Goal: Task Accomplishment & Management: Manage account settings

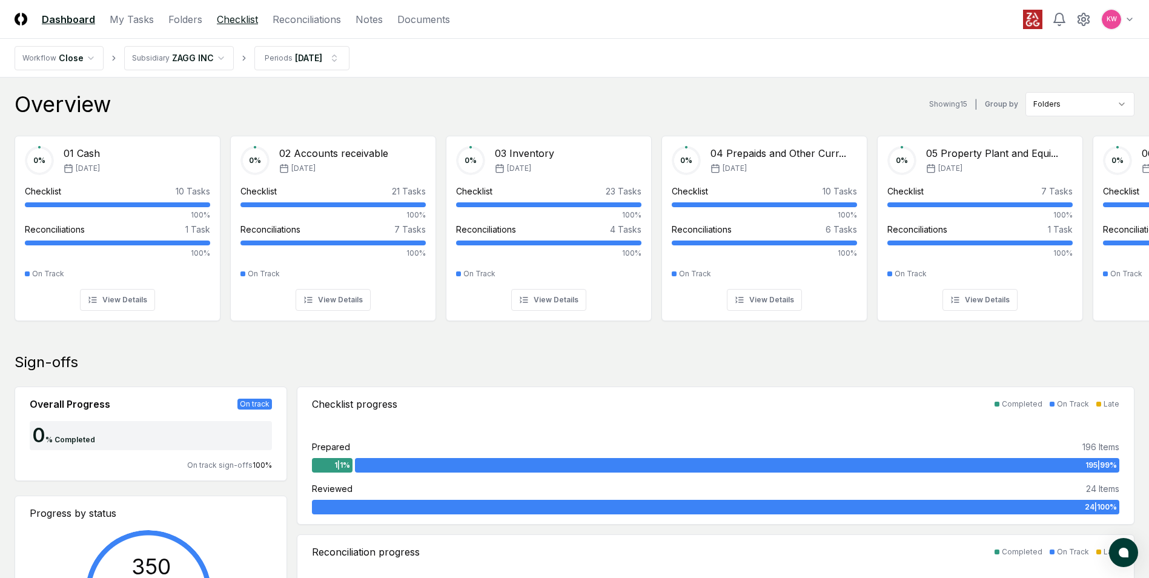
click at [252, 24] on link "Checklist" at bounding box center [237, 19] width 41 height 15
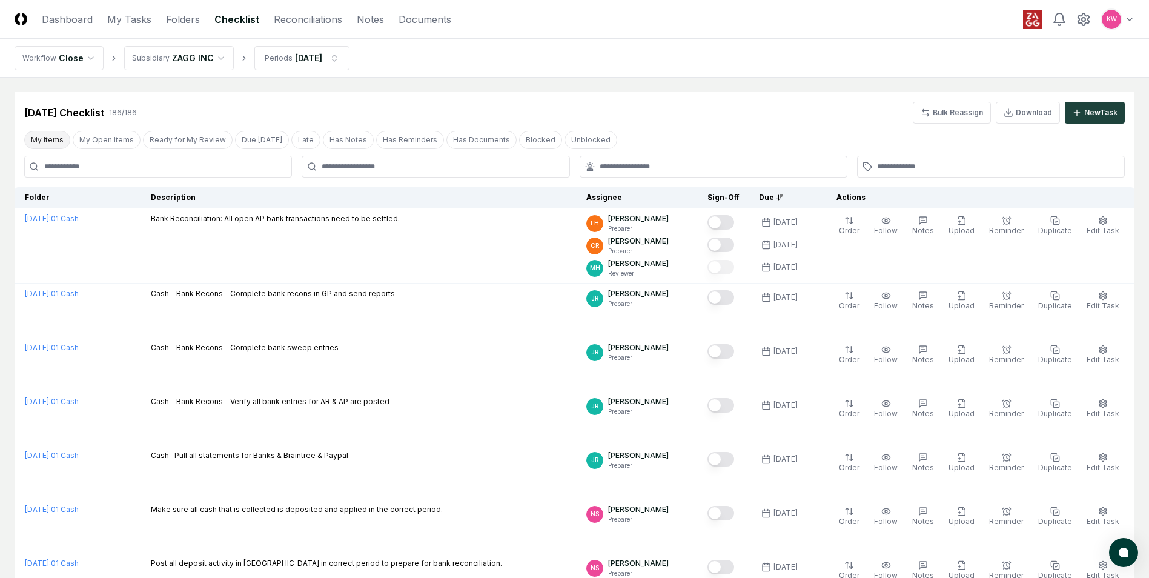
click at [44, 141] on button "My Items" at bounding box center [47, 140] width 46 height 18
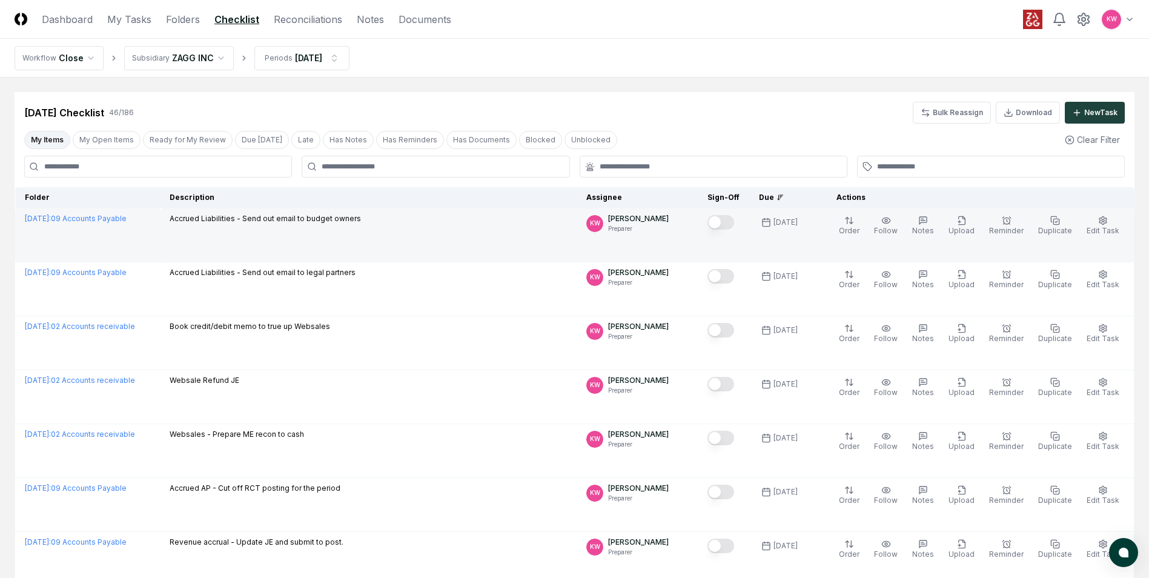
click at [730, 224] on button "Mark complete" at bounding box center [720, 222] width 27 height 15
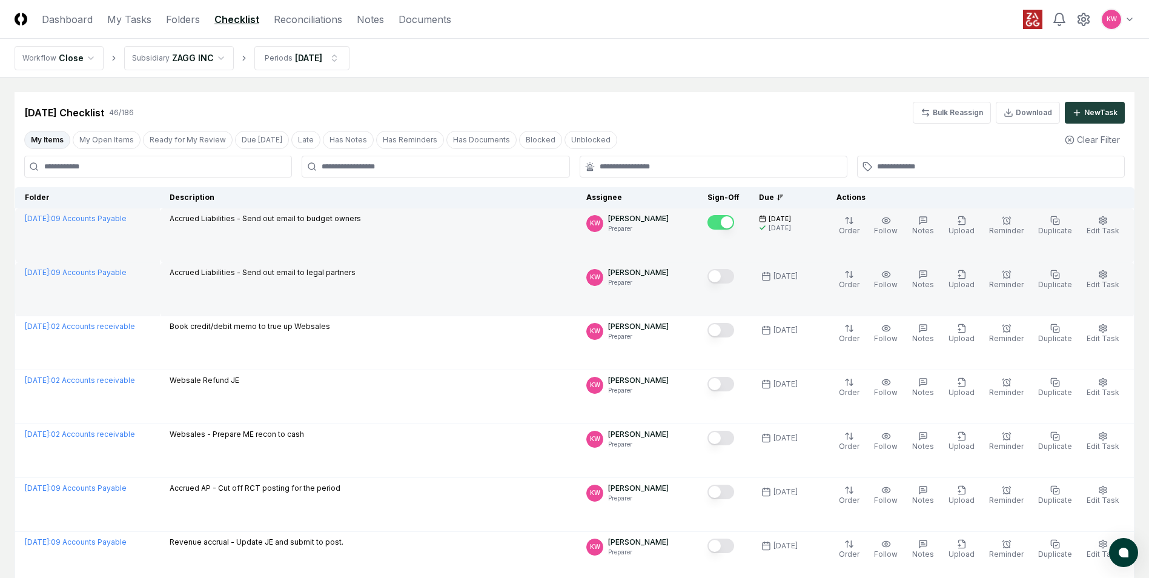
click at [728, 274] on button "Mark complete" at bounding box center [720, 276] width 27 height 15
click at [259, 141] on button "Due [DATE]" at bounding box center [262, 140] width 54 height 18
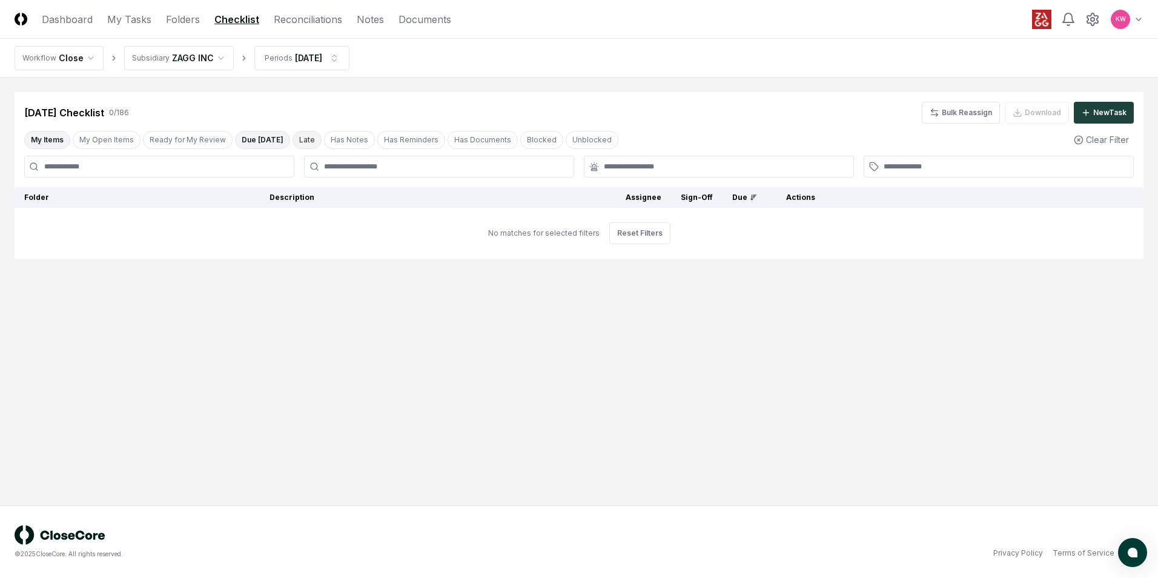
click at [299, 140] on button "Late" at bounding box center [307, 140] width 29 height 18
click at [260, 141] on button "Due [DATE]" at bounding box center [262, 140] width 54 height 18
click at [293, 141] on button "Late" at bounding box center [307, 140] width 29 height 18
click at [262, 141] on button "Due [DATE]" at bounding box center [262, 140] width 54 height 18
click at [55, 139] on button "My Items" at bounding box center [47, 140] width 46 height 18
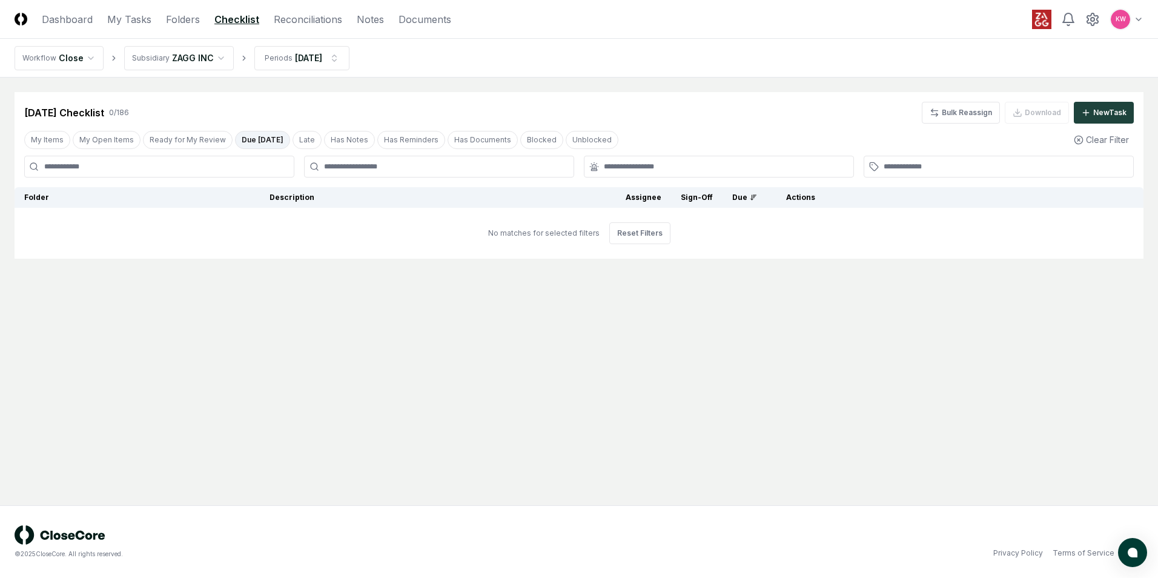
click at [256, 144] on button "Due [DATE]" at bounding box center [262, 140] width 55 height 18
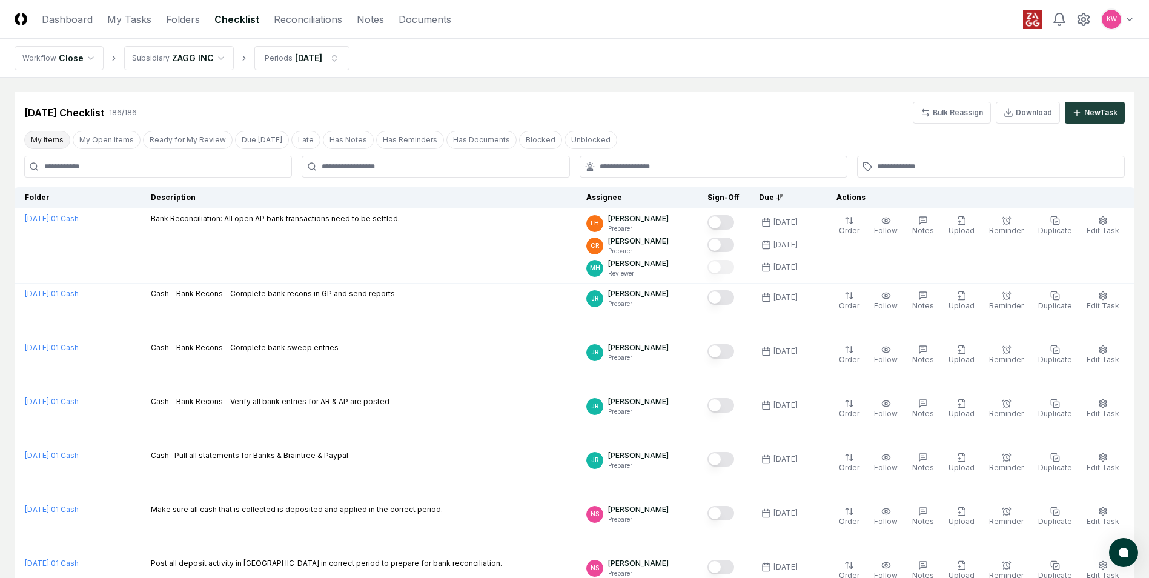
click at [47, 138] on button "My Items" at bounding box center [47, 140] width 46 height 18
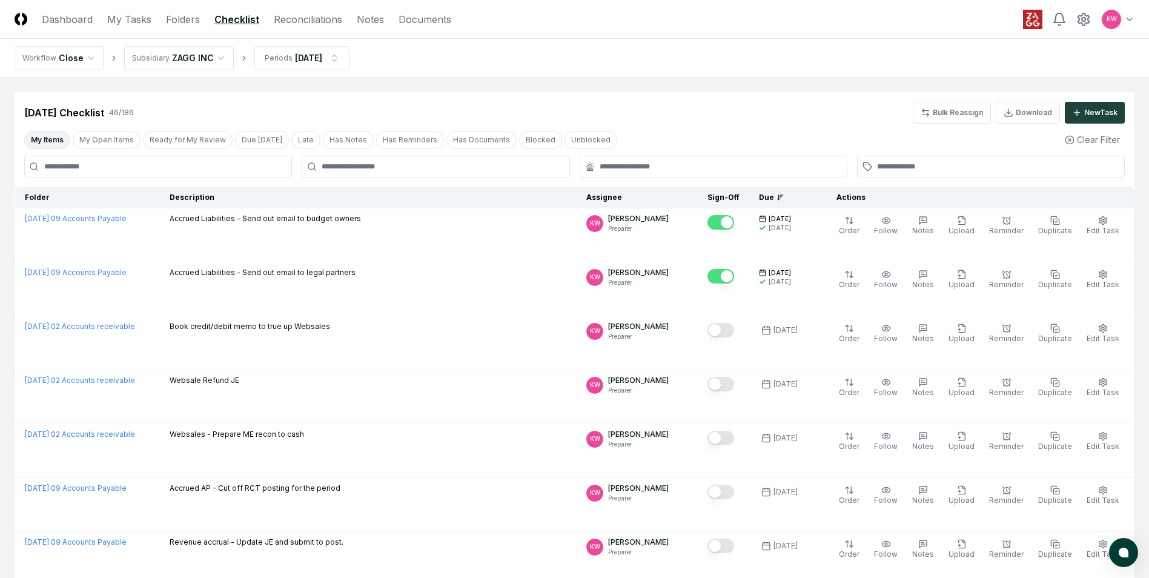
click at [48, 139] on button "My Items" at bounding box center [47, 140] width 46 height 18
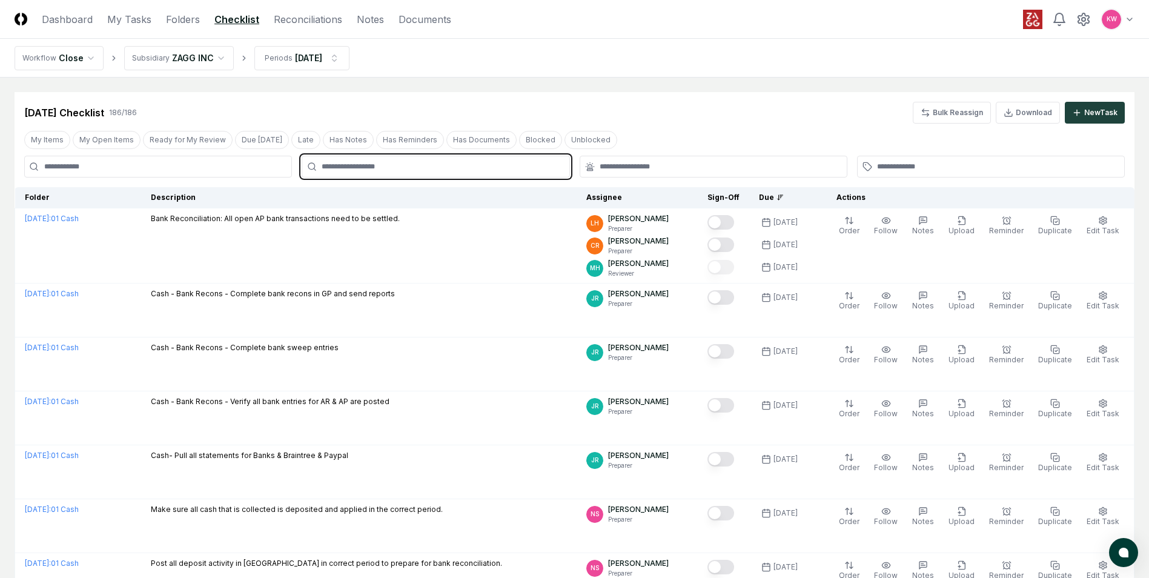
click at [394, 167] on input "text" at bounding box center [442, 166] width 240 height 11
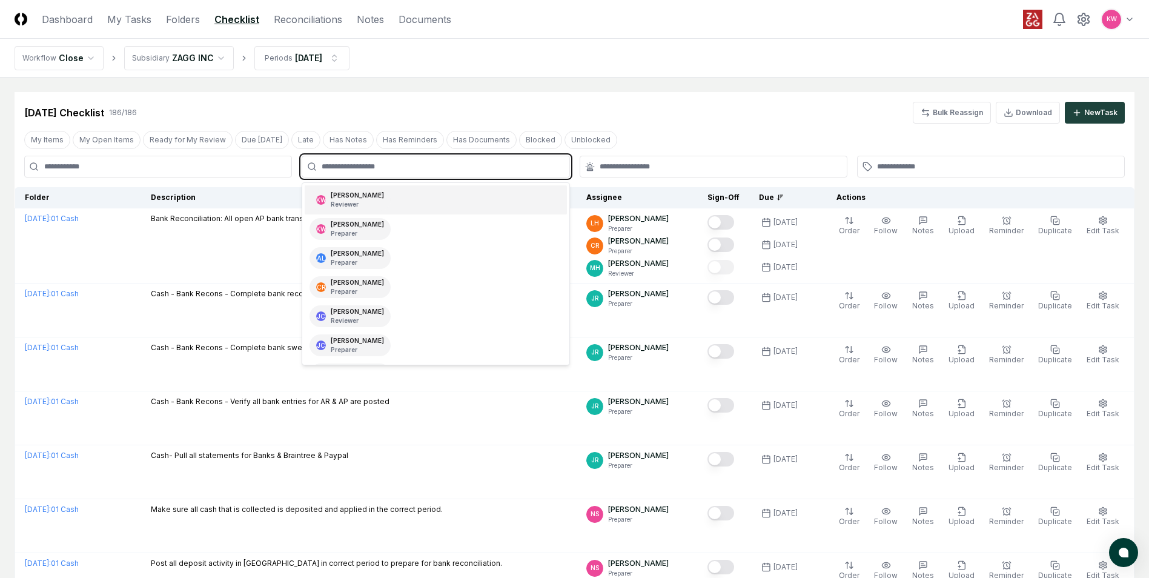
click at [359, 203] on p "Reviewer" at bounding box center [357, 204] width 53 height 9
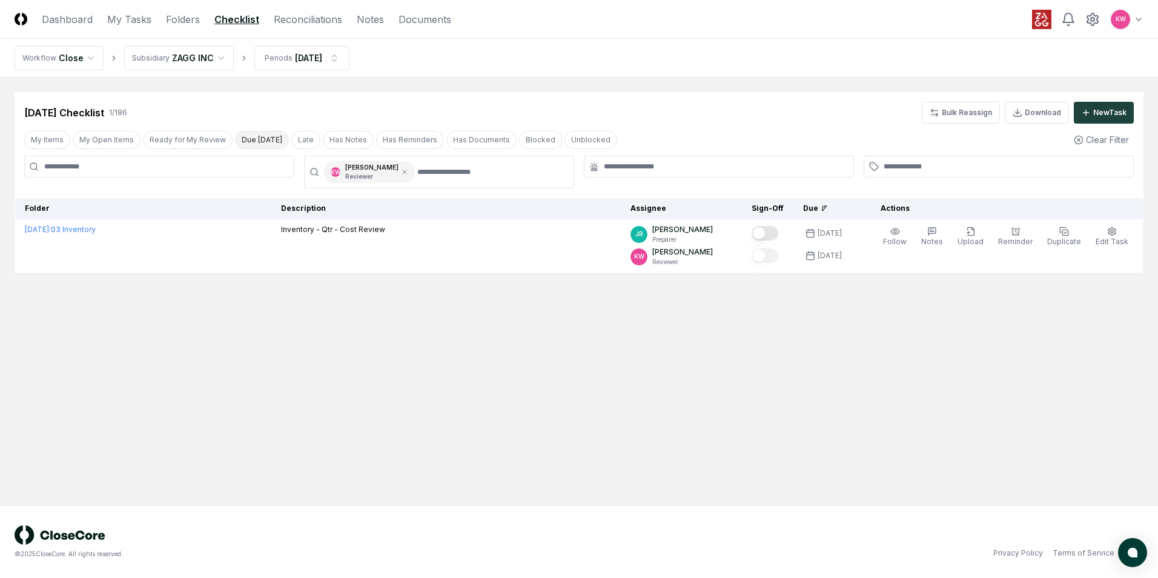
click at [271, 139] on button "Due [DATE]" at bounding box center [262, 140] width 54 height 18
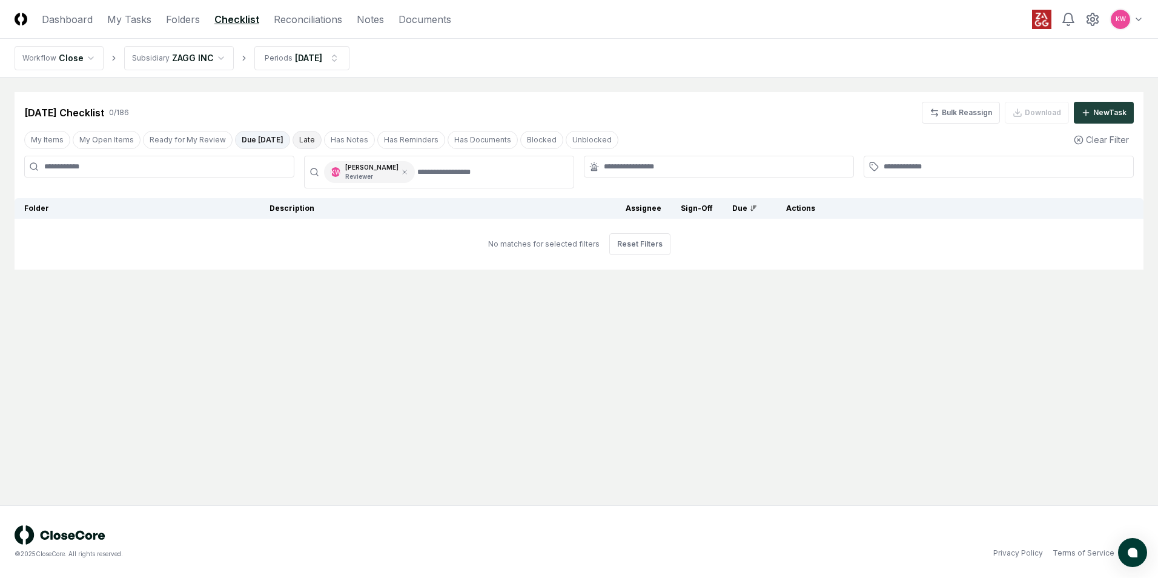
click at [296, 138] on button "Late" at bounding box center [307, 140] width 29 height 18
click at [403, 171] on icon at bounding box center [405, 172] width 4 height 4
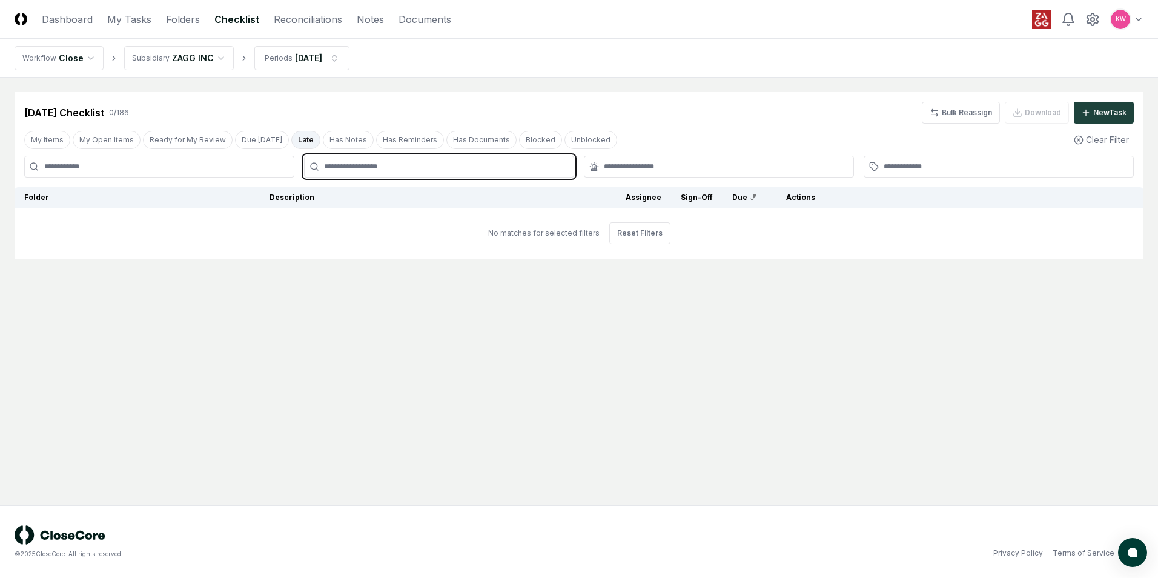
click at [325, 162] on input "text" at bounding box center [445, 166] width 242 height 11
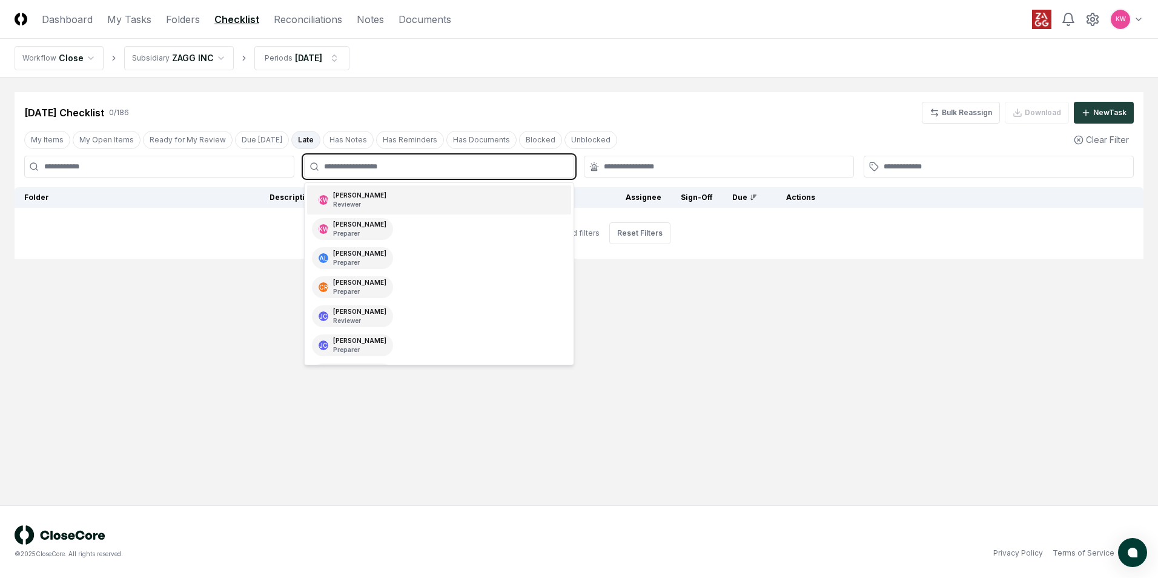
click at [345, 200] on p "Reviewer" at bounding box center [359, 204] width 53 height 9
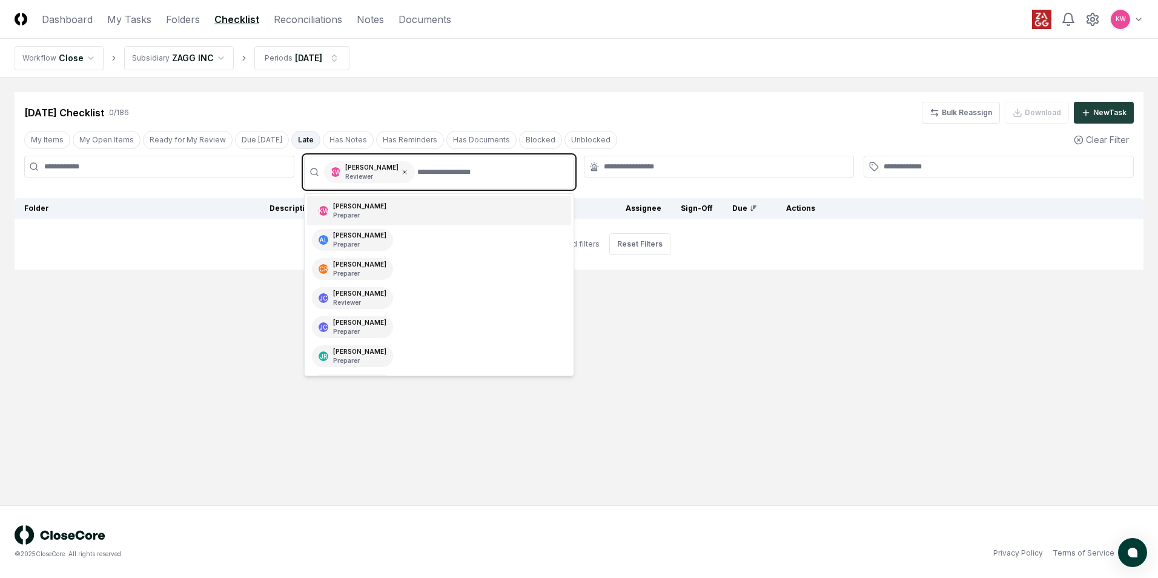
click at [401, 171] on icon at bounding box center [404, 171] width 7 height 7
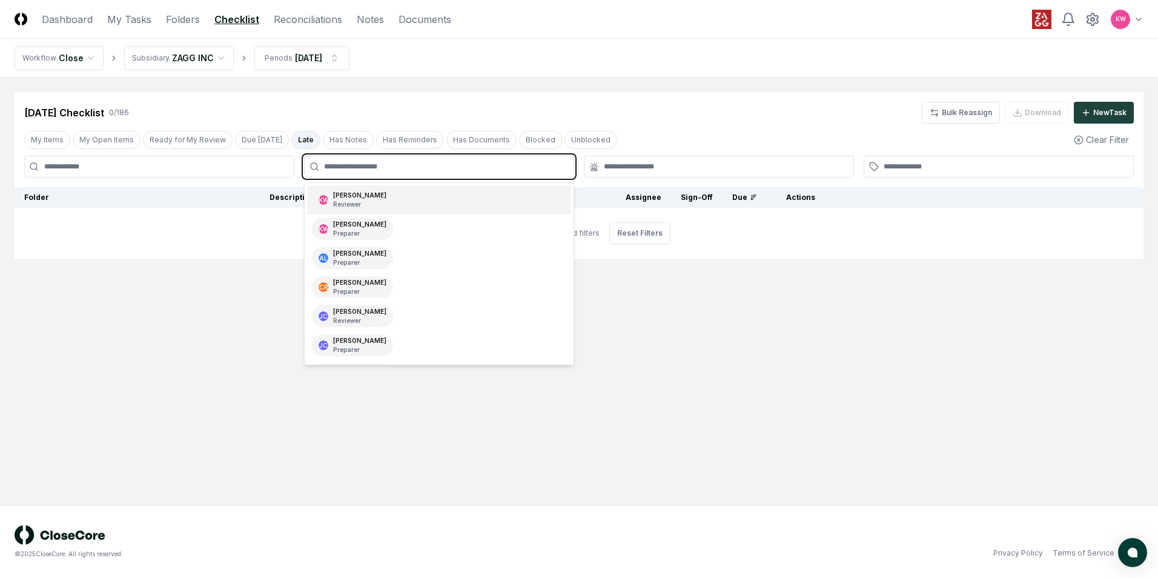
click at [353, 202] on p "Reviewer" at bounding box center [359, 204] width 53 height 9
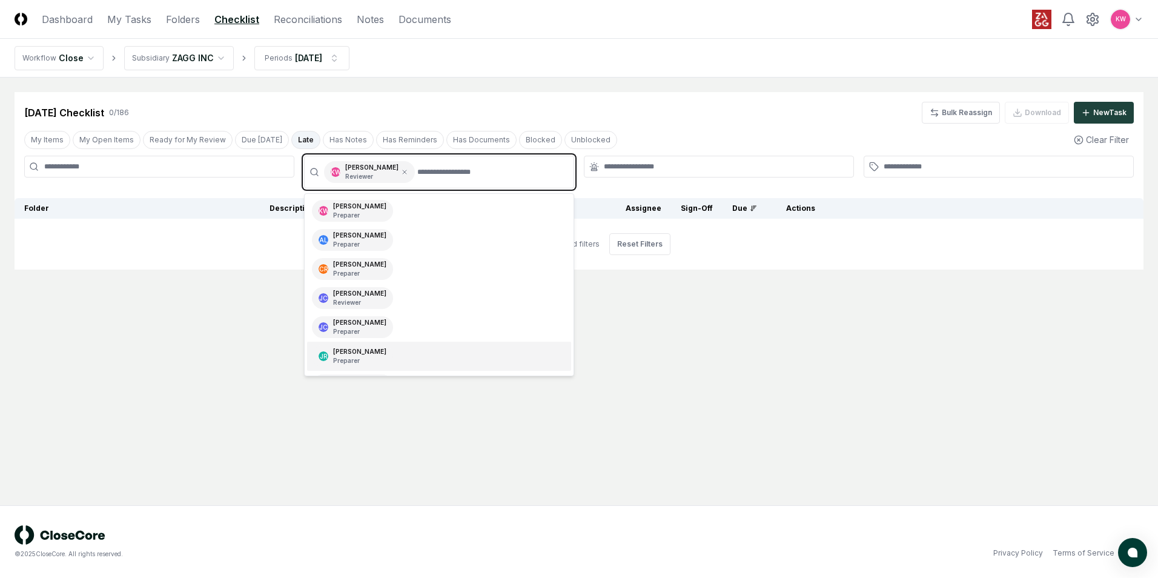
click at [374, 360] on p "Preparer" at bounding box center [359, 360] width 53 height 9
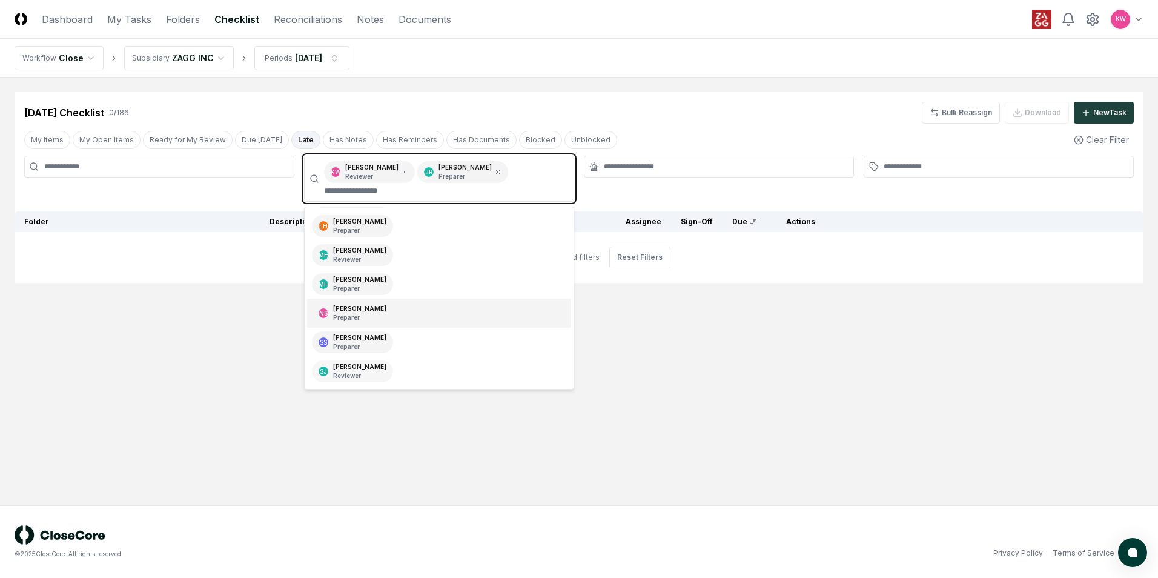
scroll to position [172, 0]
click at [360, 316] on p "Preparer" at bounding box center [359, 318] width 53 height 9
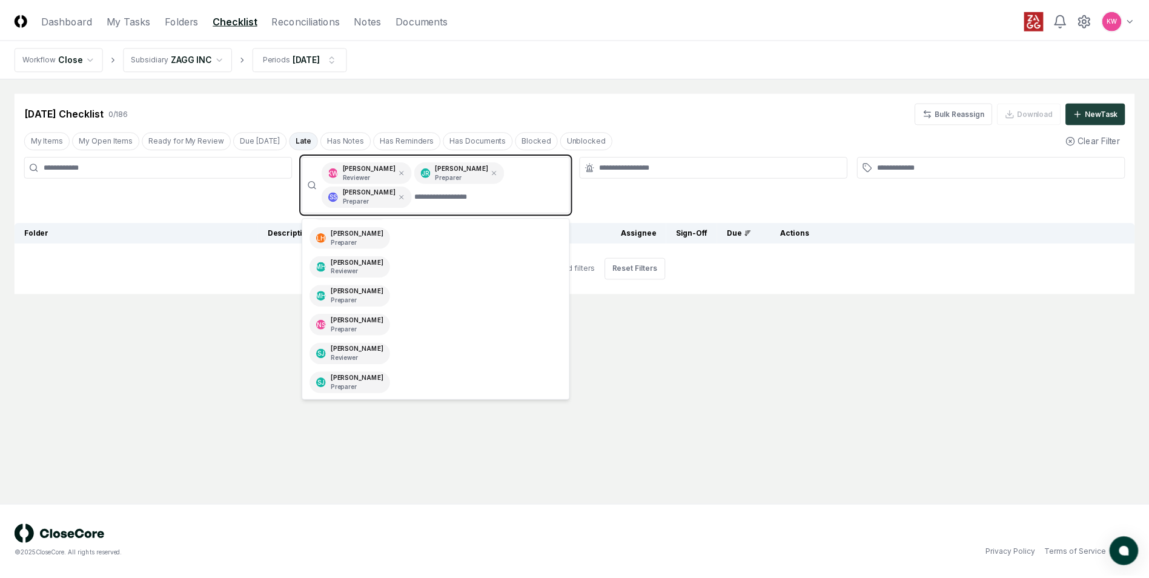
scroll to position [143, 0]
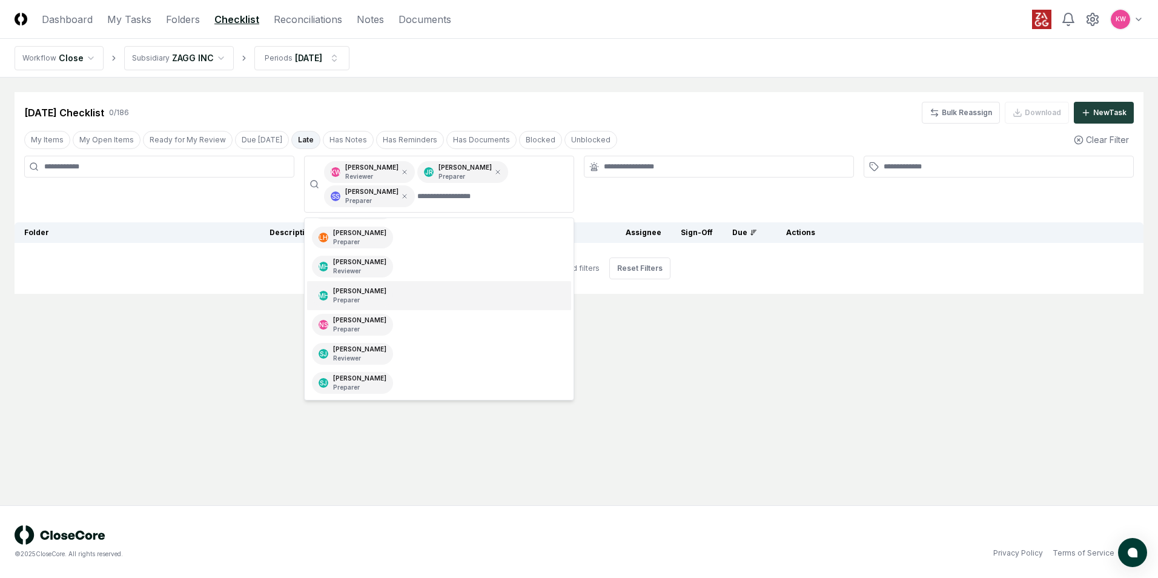
click at [667, 195] on div at bounding box center [719, 184] width 270 height 57
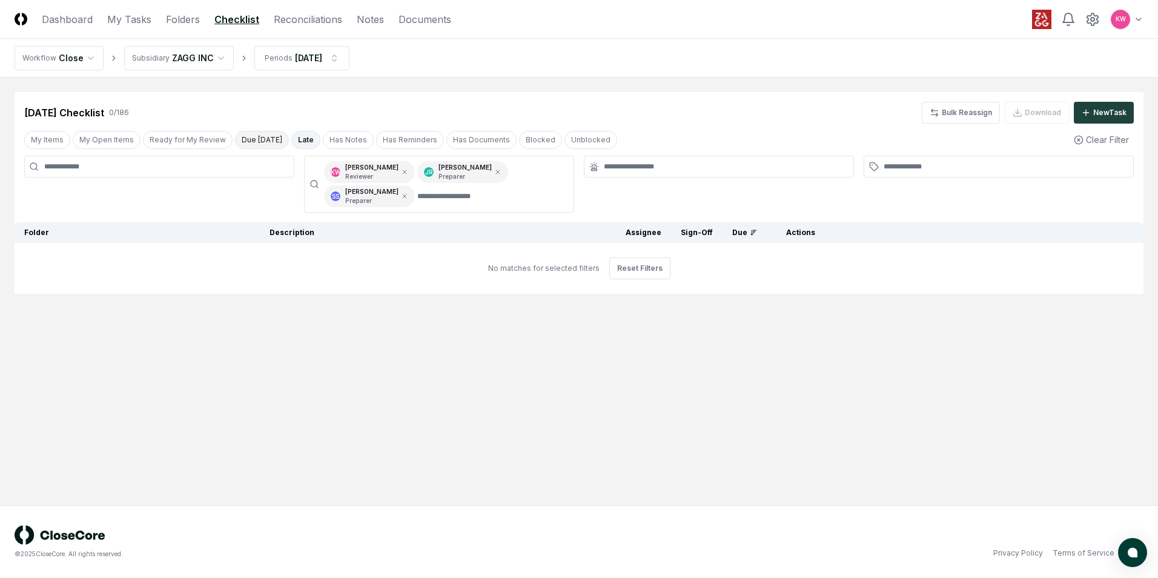
click at [258, 141] on button "Due [DATE]" at bounding box center [262, 140] width 54 height 18
click at [297, 141] on button "Late" at bounding box center [307, 140] width 29 height 18
click at [400, 257] on td "No matches for selected filters Reset Filters" at bounding box center [579, 268] width 1129 height 51
click at [718, 205] on div at bounding box center [719, 184] width 270 height 57
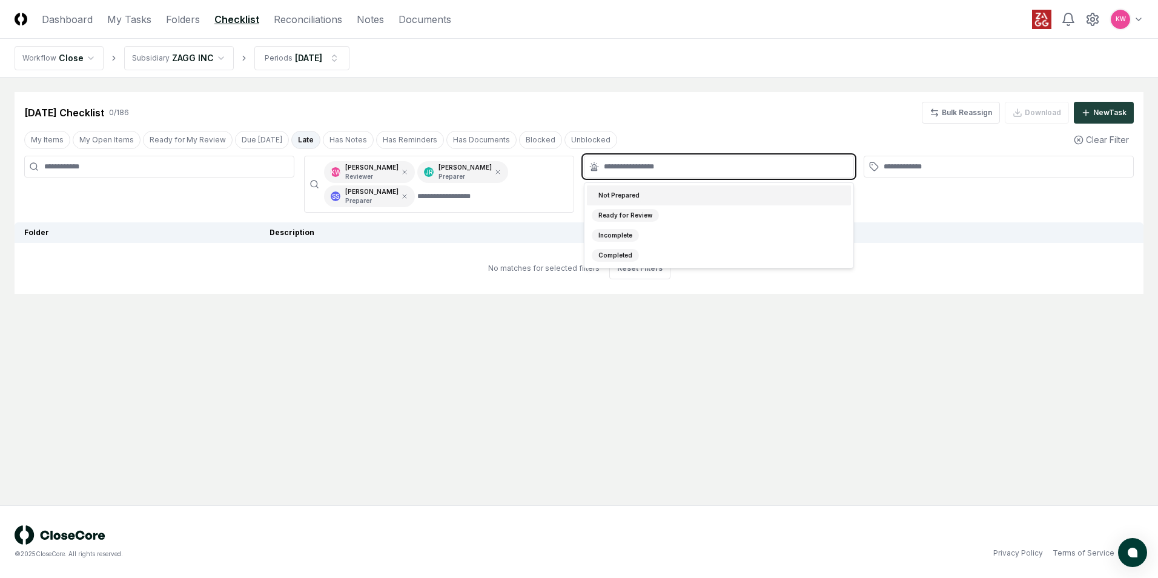
click at [771, 164] on input "text" at bounding box center [725, 166] width 242 height 11
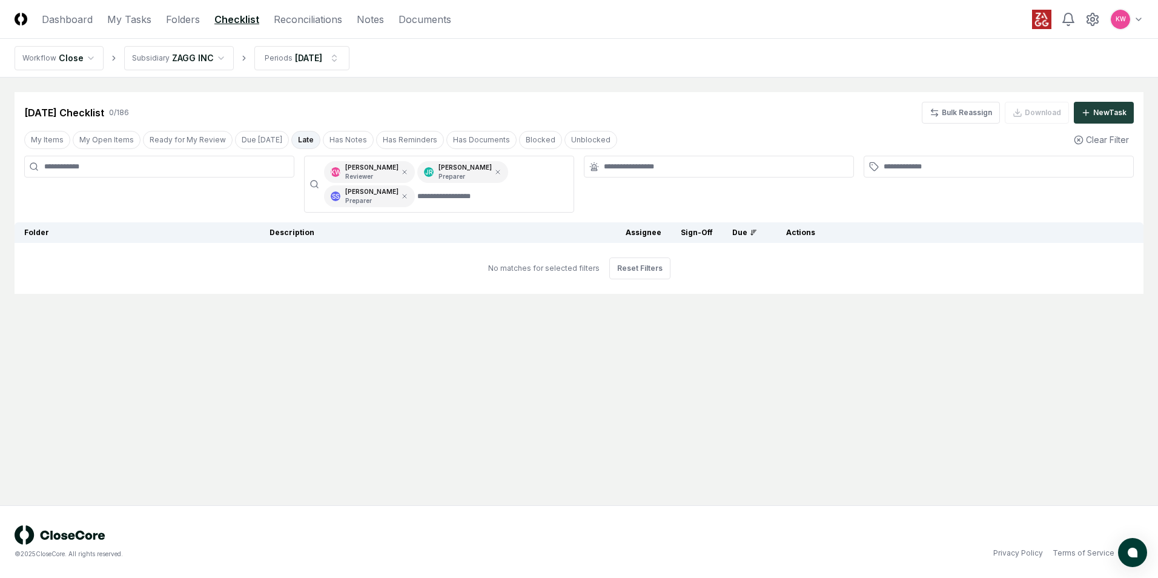
click at [904, 191] on div at bounding box center [999, 184] width 270 height 57
click at [301, 21] on link "Reconciliations" at bounding box center [308, 19] width 68 height 15
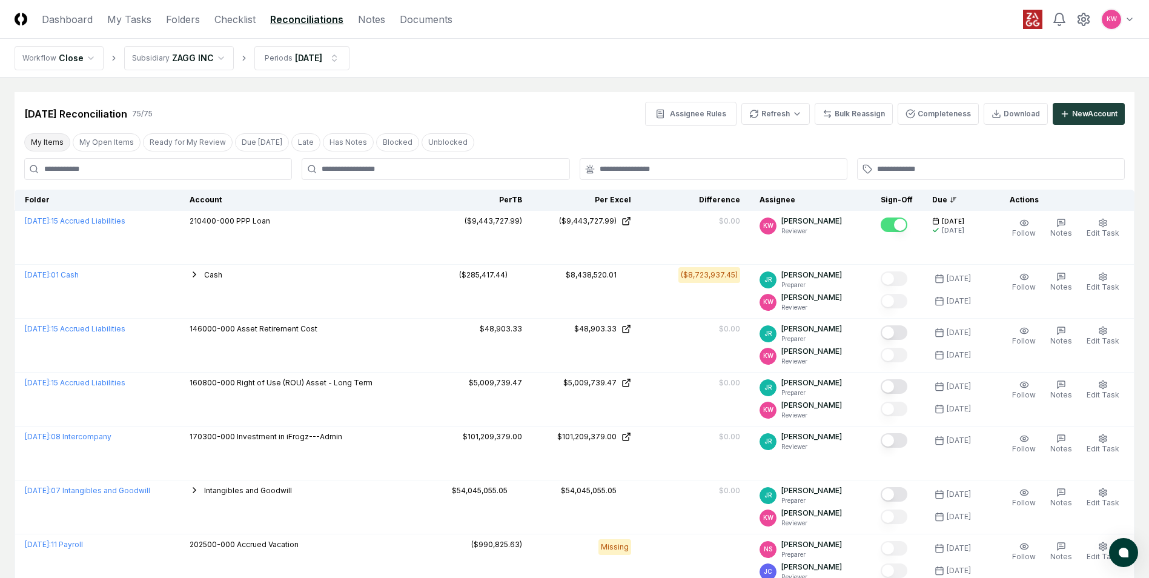
click at [48, 143] on button "My Items" at bounding box center [47, 142] width 46 height 18
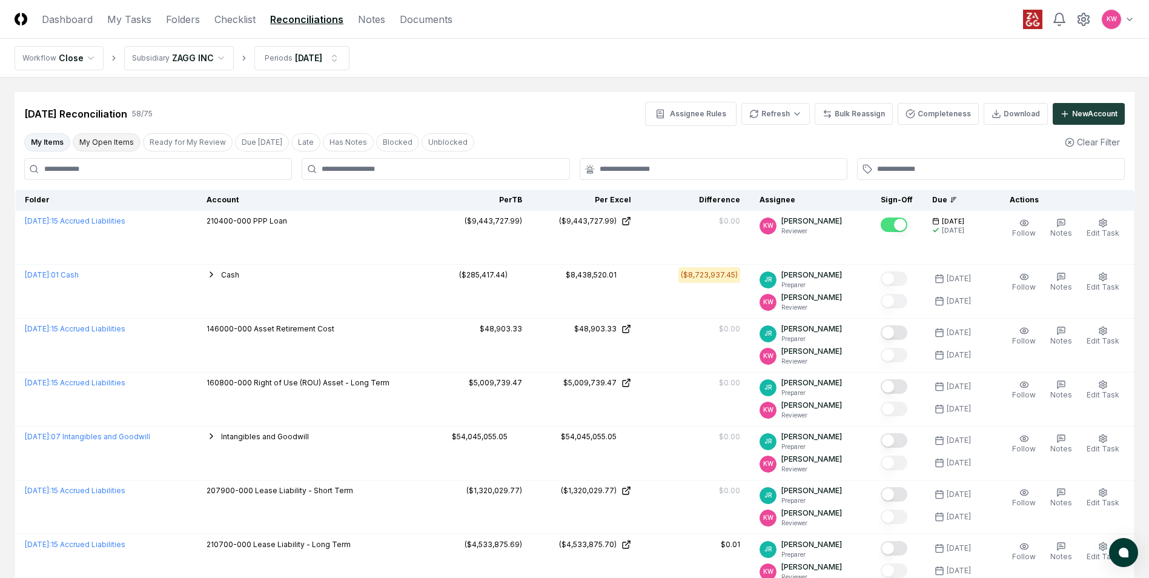
click at [101, 145] on button "My Open Items" at bounding box center [107, 142] width 68 height 18
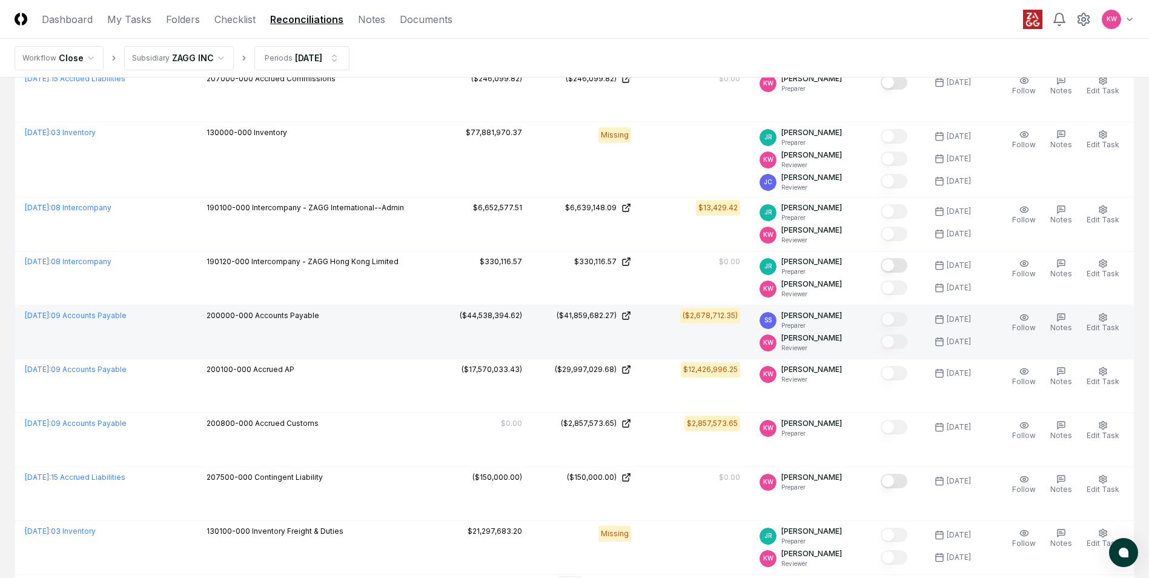
scroll to position [2544, 0]
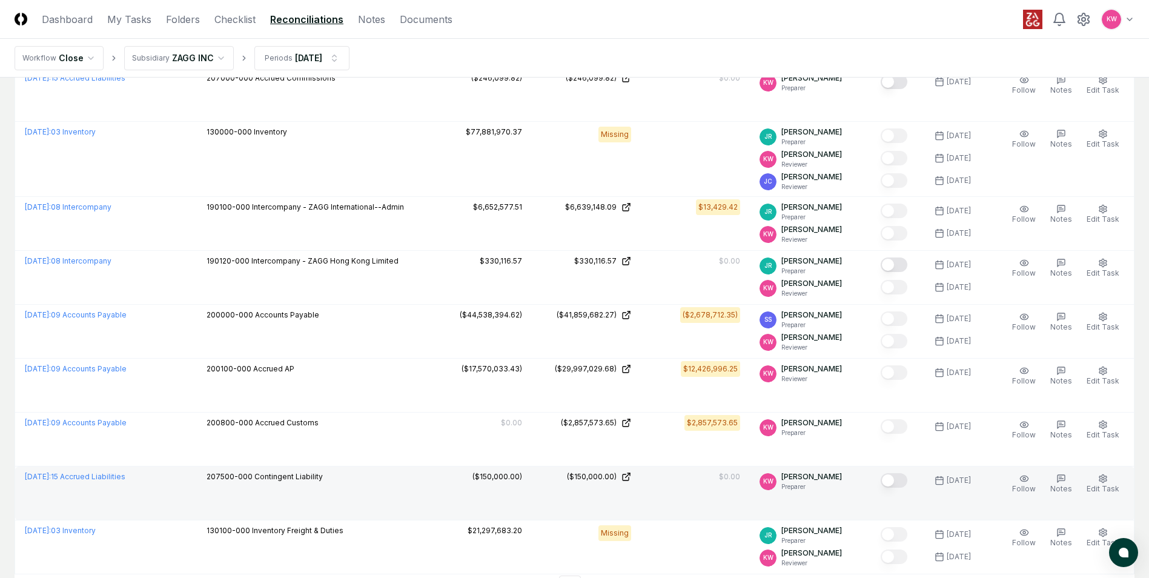
click at [895, 446] on button "Mark complete" at bounding box center [894, 480] width 27 height 15
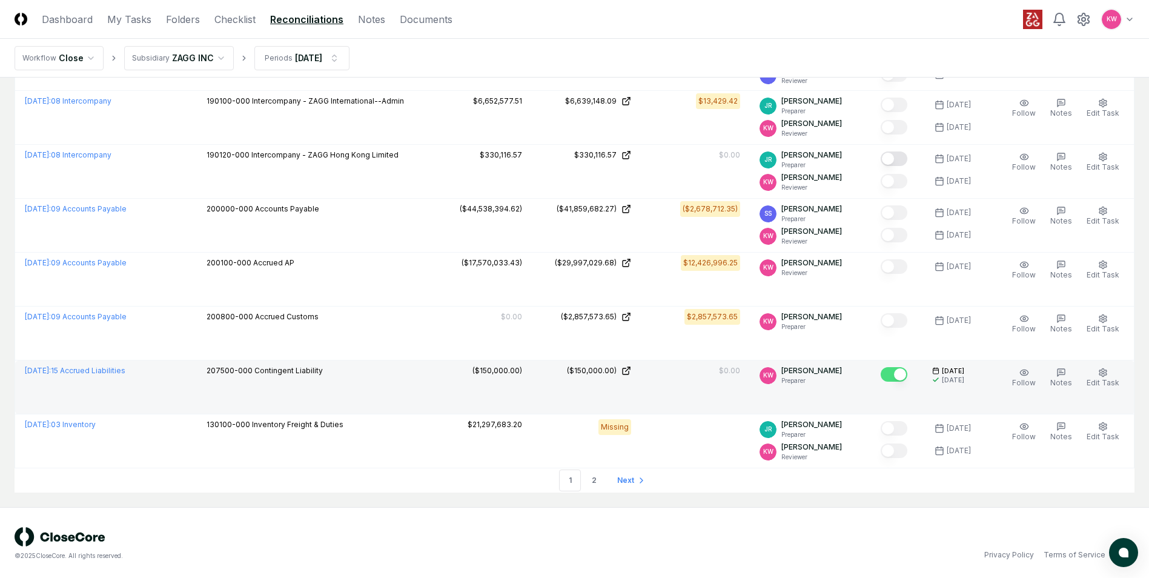
scroll to position [2652, 0]
click at [590, 446] on link "2" at bounding box center [594, 479] width 22 height 22
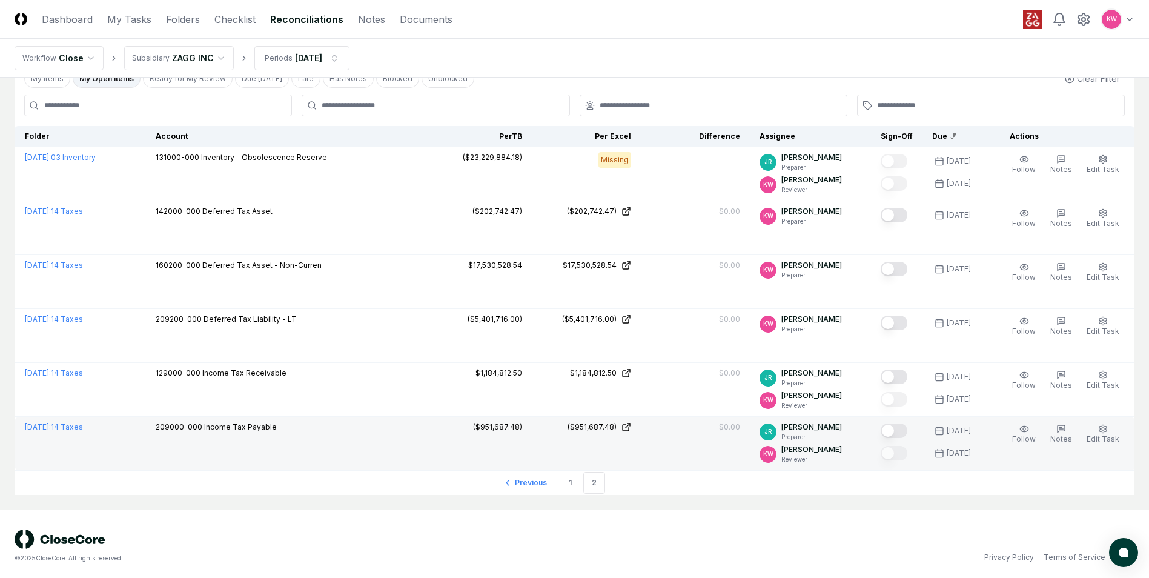
scroll to position [68, 0]
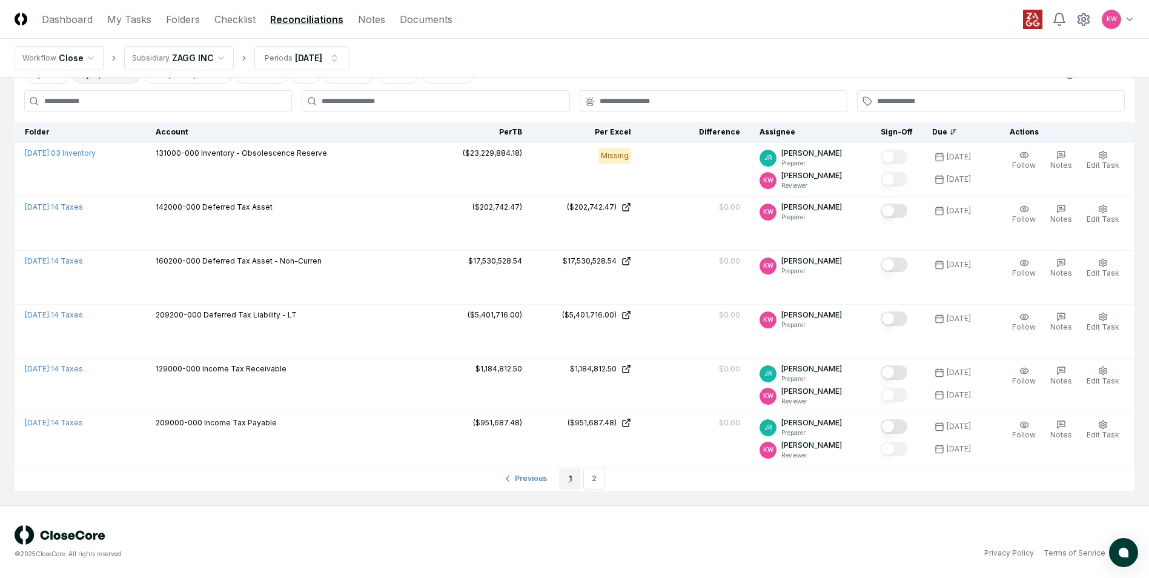
click at [569, 446] on link "1" at bounding box center [570, 479] width 22 height 22
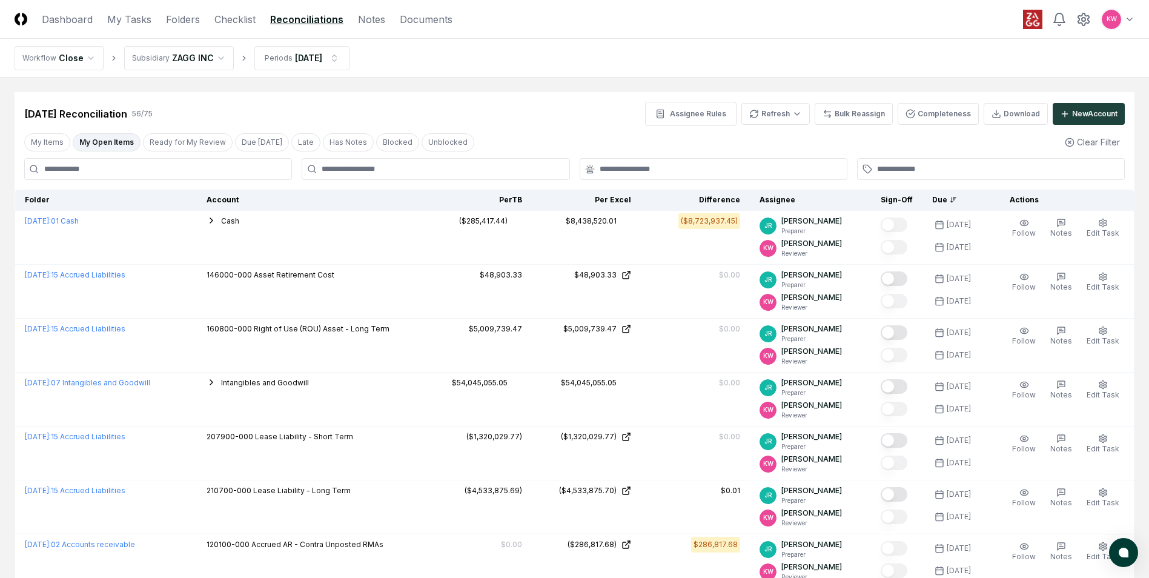
click at [231, 56] on ol "Workflow Close Subsidiary ZAGG INC Periods [DATE]" at bounding box center [182, 58] width 335 height 24
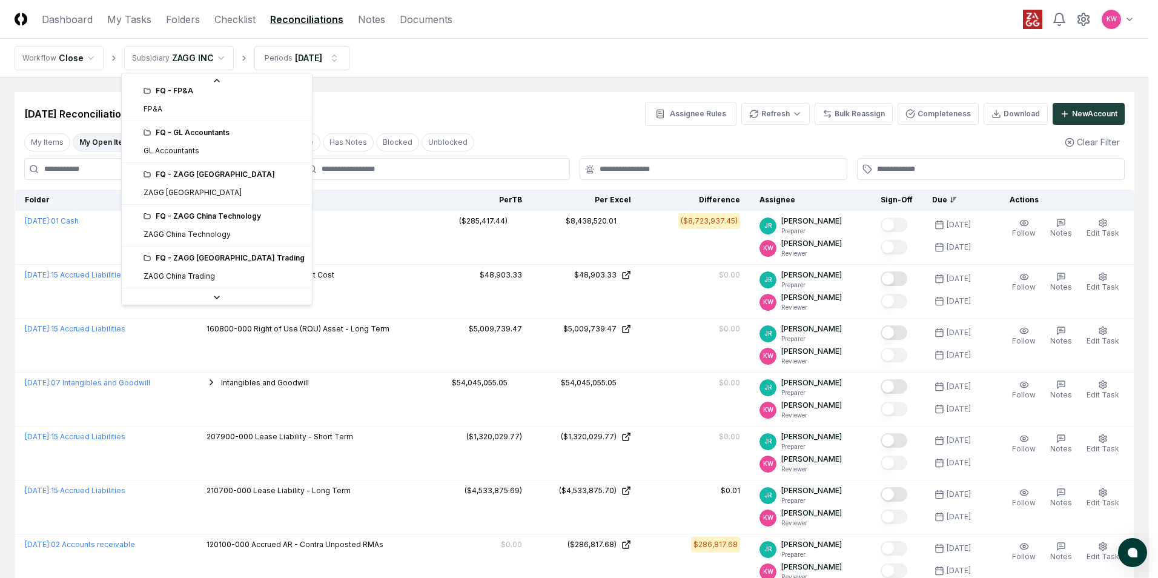
scroll to position [32, 0]
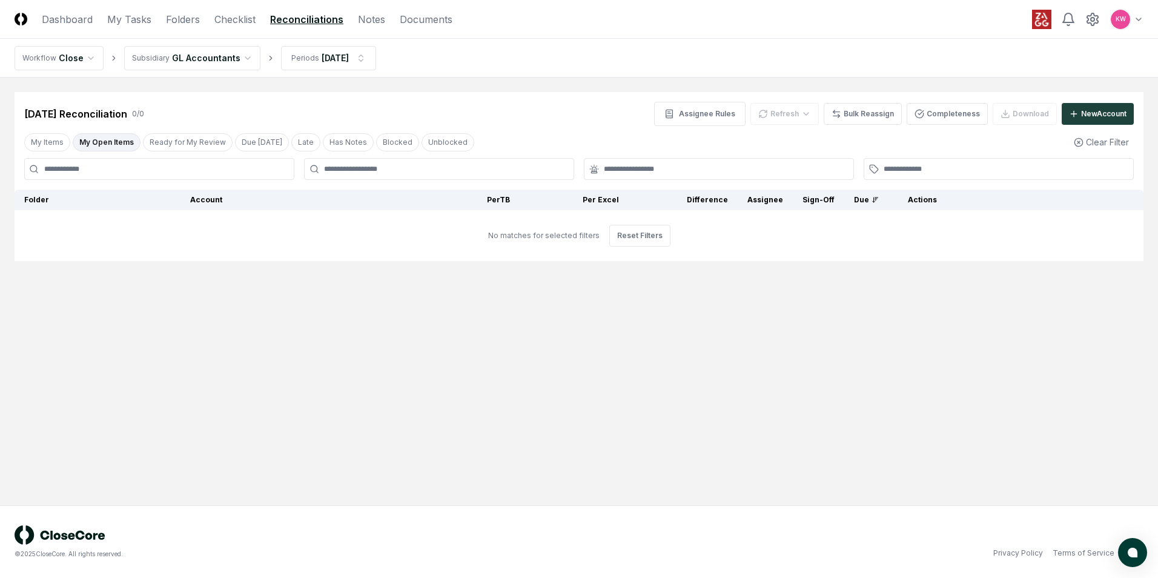
click at [102, 141] on button "My Open Items" at bounding box center [107, 142] width 68 height 18
click at [366, 55] on html "CloseCore Dashboard My Tasks Folders Checklist Reconciliations Notes Documents …" at bounding box center [579, 289] width 1158 height 578
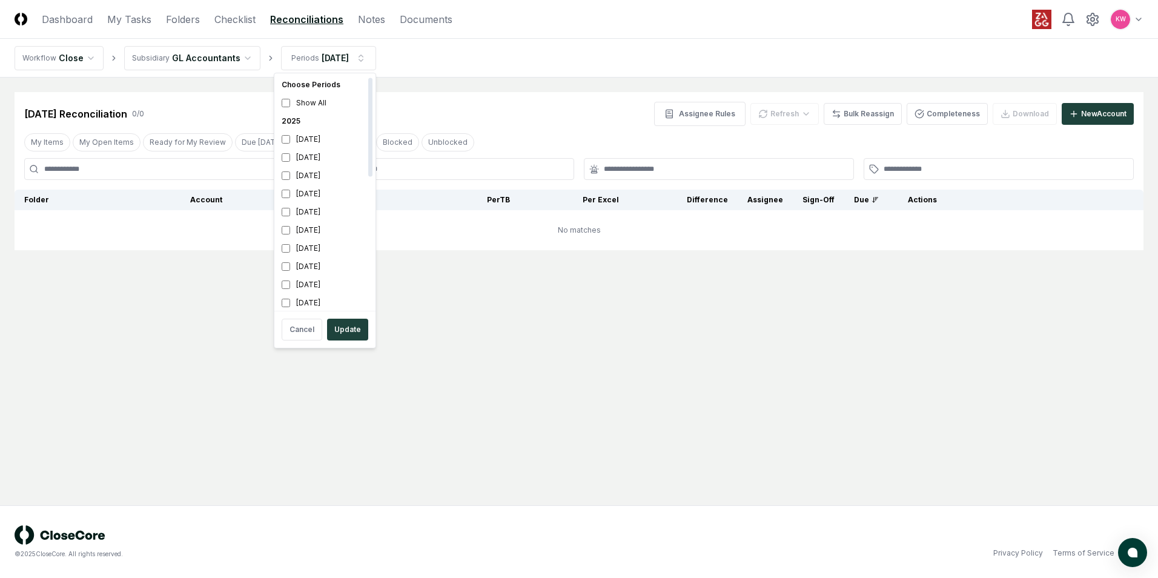
scroll to position [4, 0]
click at [344, 332] on button "Update" at bounding box center [347, 330] width 41 height 22
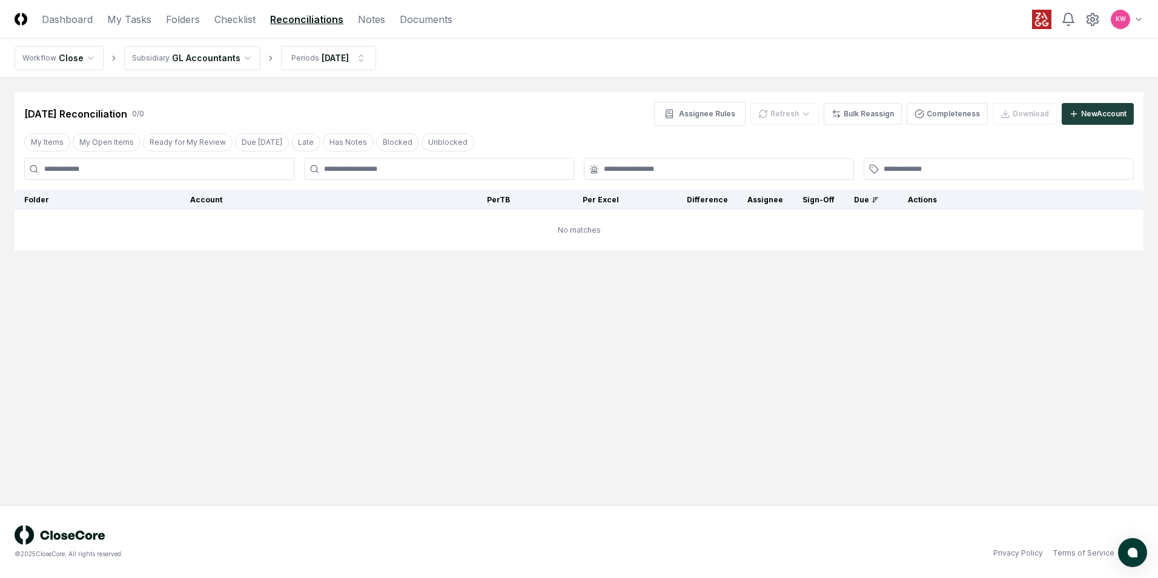
click at [550, 118] on div "[DATE] Reconciliation 0 / 0 Assignee Rules Refresh Bulk Reassign Completeness D…" at bounding box center [579, 114] width 1110 height 24
click at [52, 144] on button "My Items" at bounding box center [47, 142] width 46 height 18
click at [436, 109] on div "[DATE] Reconciliation 0 / 0 Assignee Rules Refresh Bulk Reassign Completeness D…" at bounding box center [579, 114] width 1110 height 24
click at [228, 19] on link "Checklist" at bounding box center [234, 19] width 41 height 15
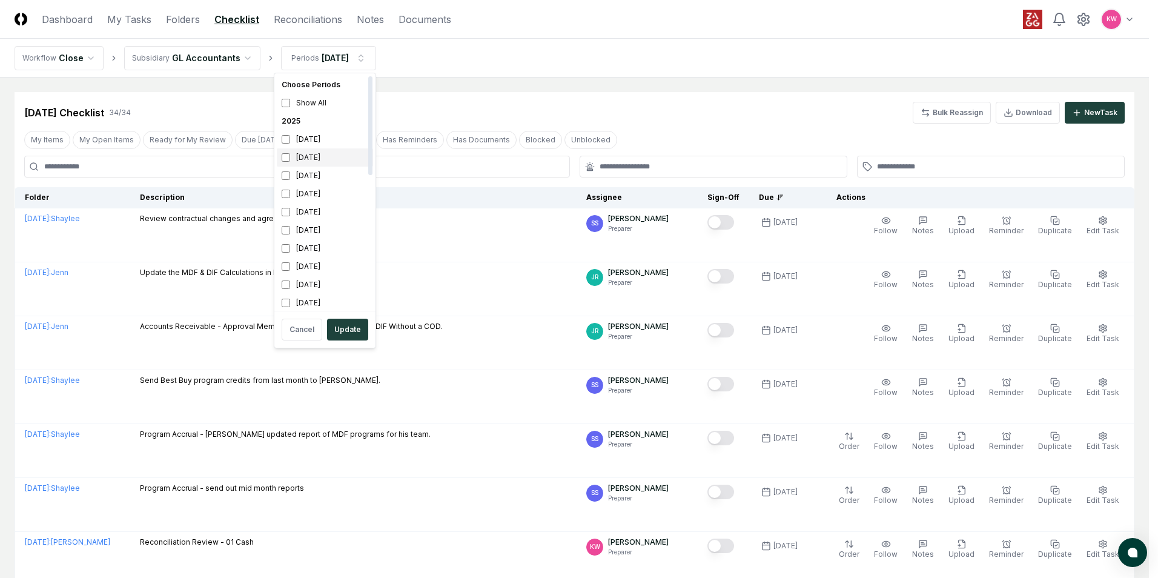
click at [318, 156] on div "[DATE]" at bounding box center [325, 157] width 96 height 18
click at [312, 141] on div "[DATE]" at bounding box center [325, 139] width 96 height 18
click at [350, 332] on button "Update" at bounding box center [347, 330] width 41 height 22
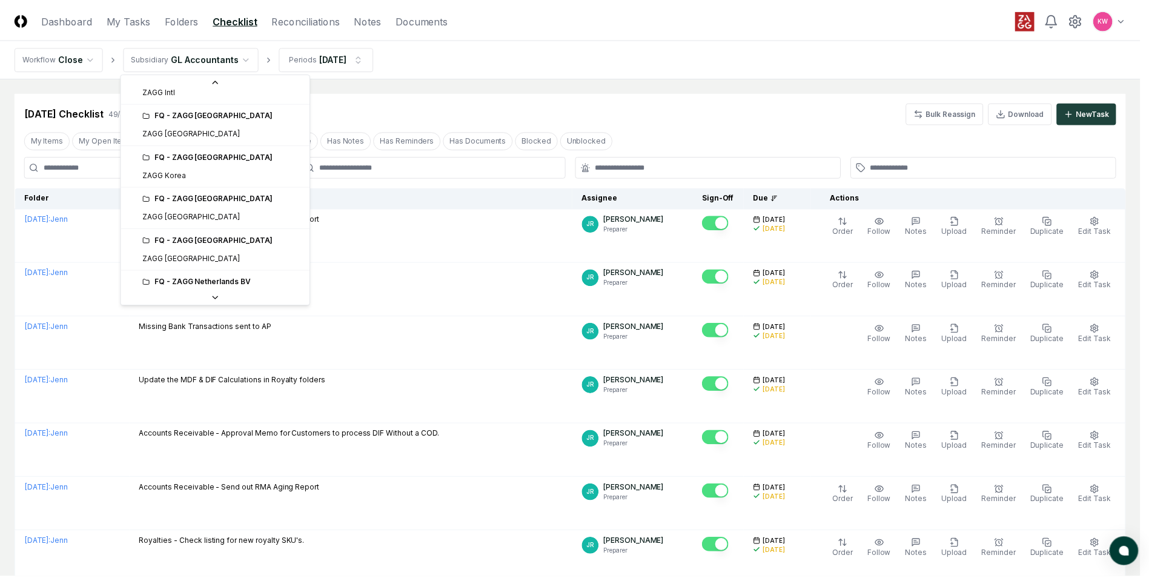
scroll to position [251, 0]
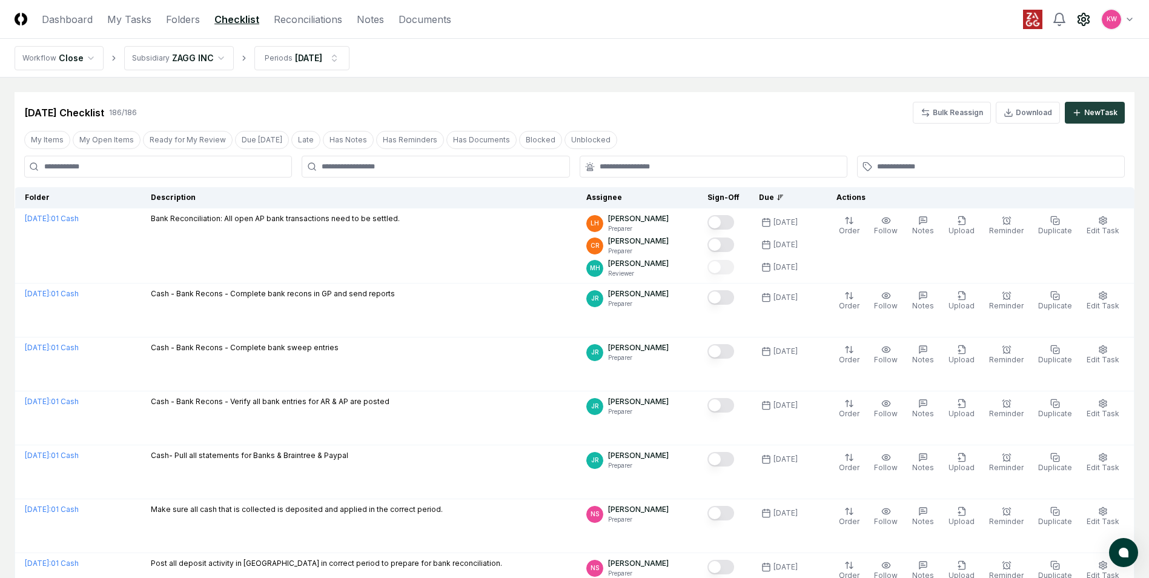
click at [925, 18] on icon at bounding box center [1083, 19] width 15 height 15
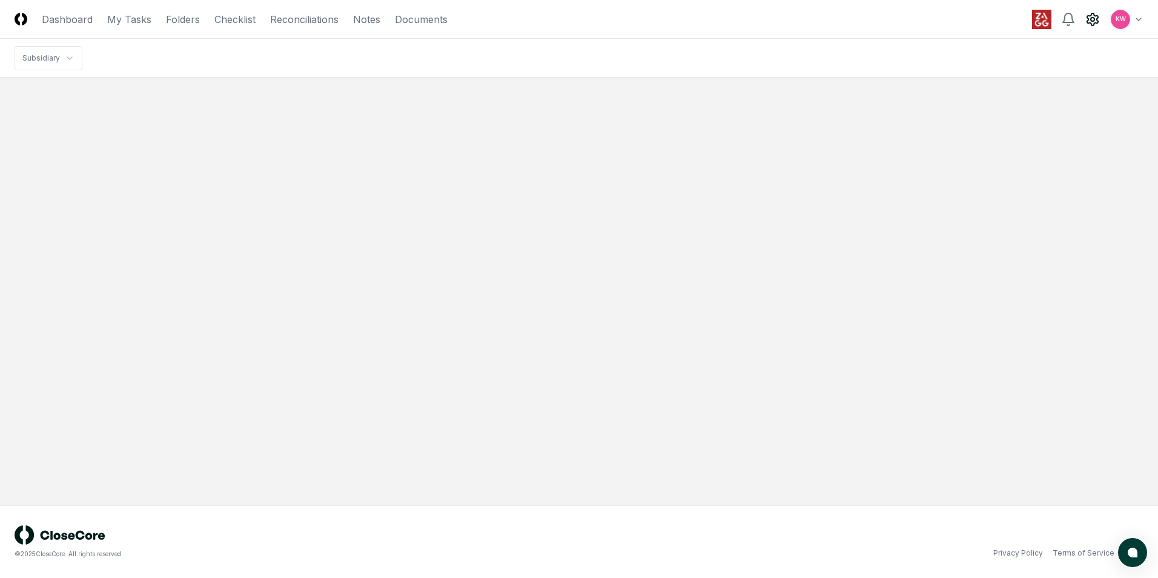
click at [925, 24] on html "CloseCore Dashboard My Tasks Folders Checklist Reconciliations Notes Documents …" at bounding box center [579, 289] width 1158 height 578
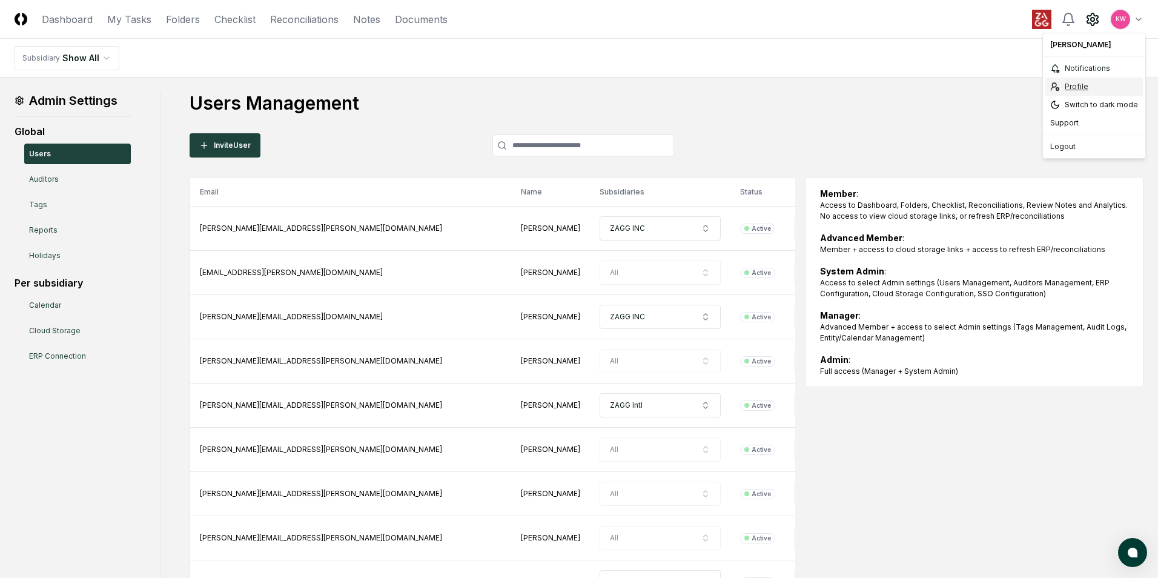
click at [925, 85] on div "Profile" at bounding box center [1094, 87] width 98 height 18
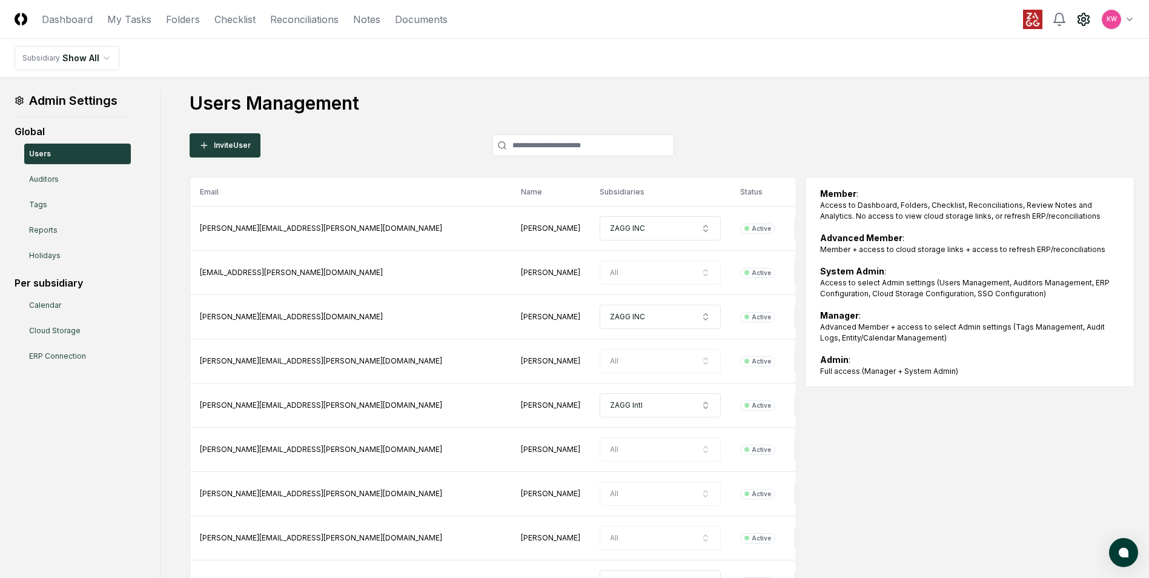
click at [925, 18] on circle at bounding box center [1084, 20] width 4 height 4
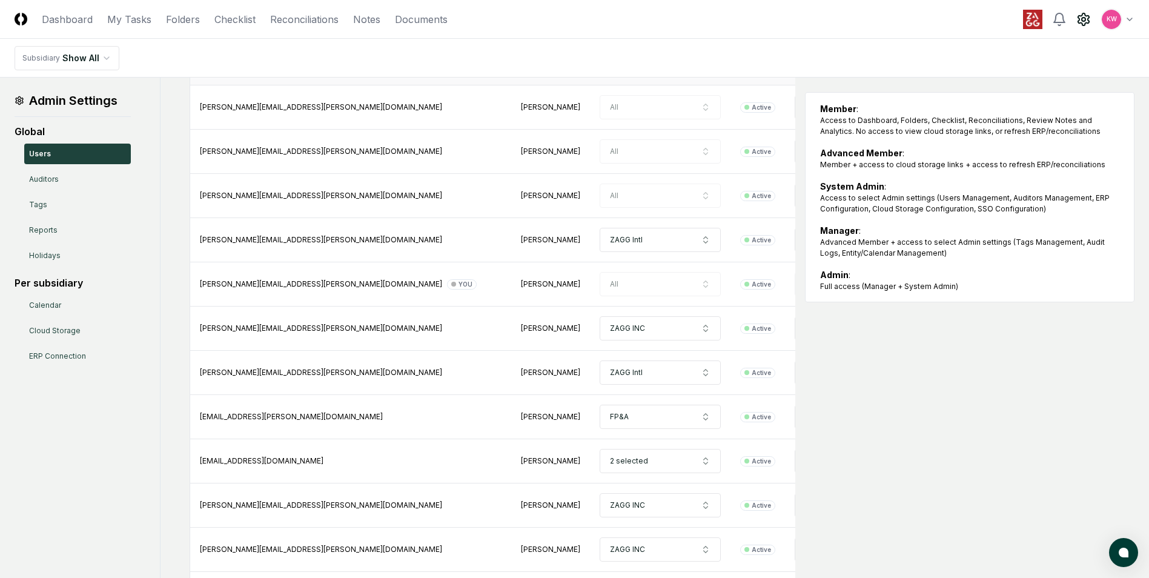
scroll to position [106, 0]
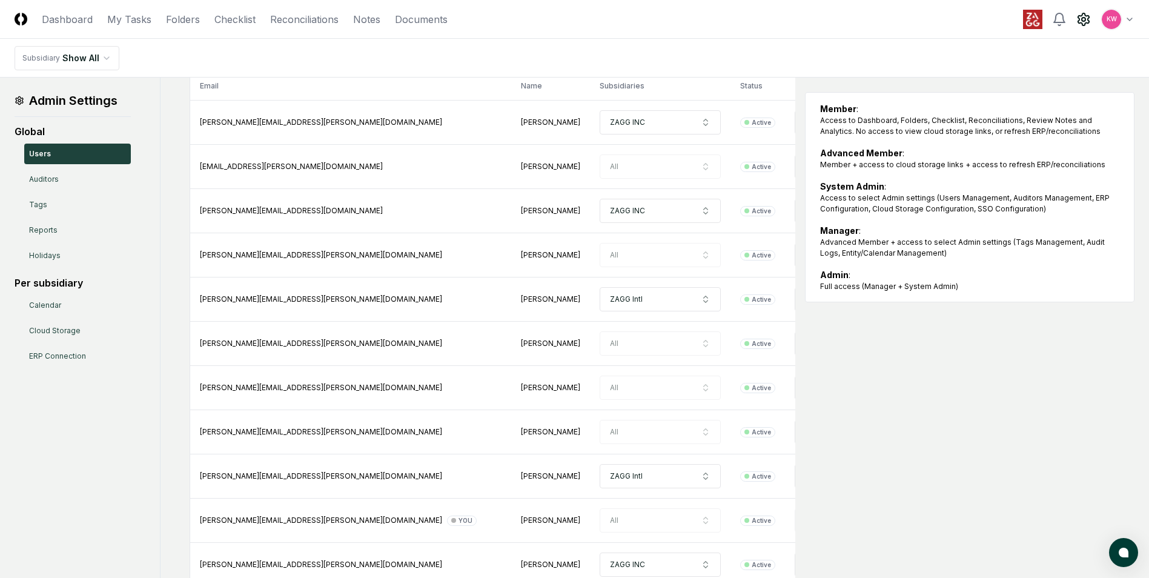
click at [925, 21] on circle at bounding box center [1084, 20] width 4 height 4
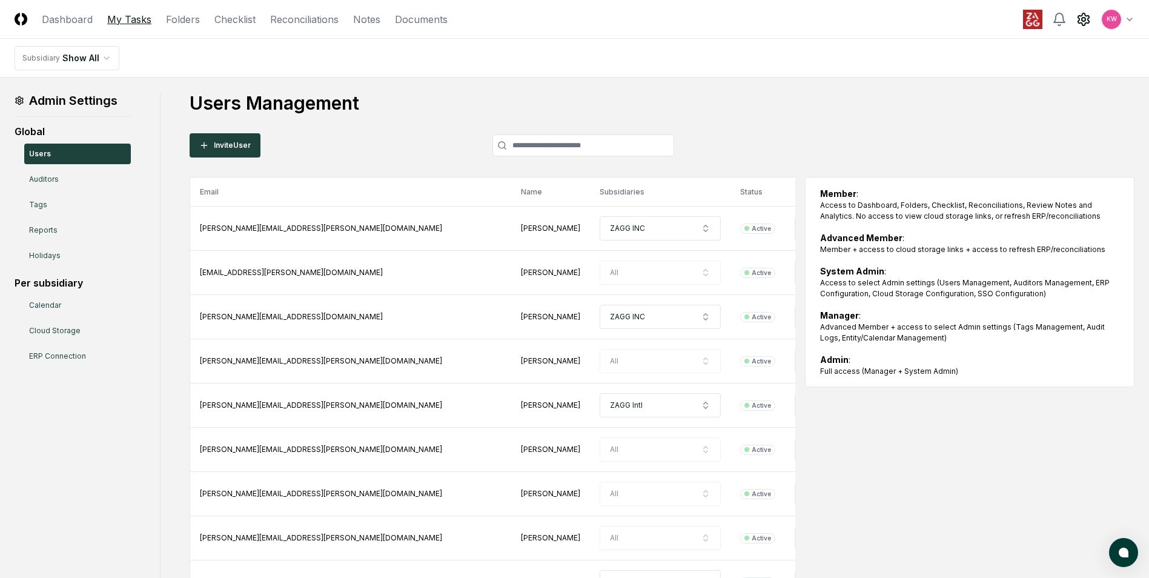
click at [131, 25] on link "My Tasks" at bounding box center [129, 19] width 44 height 15
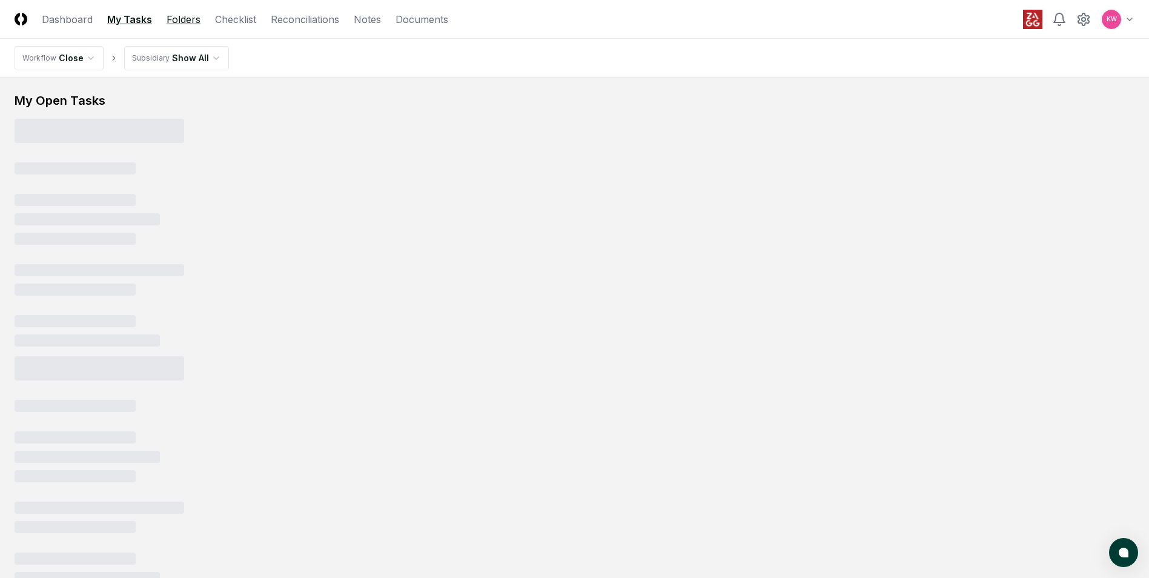
click at [183, 24] on link "Folders" at bounding box center [184, 19] width 34 height 15
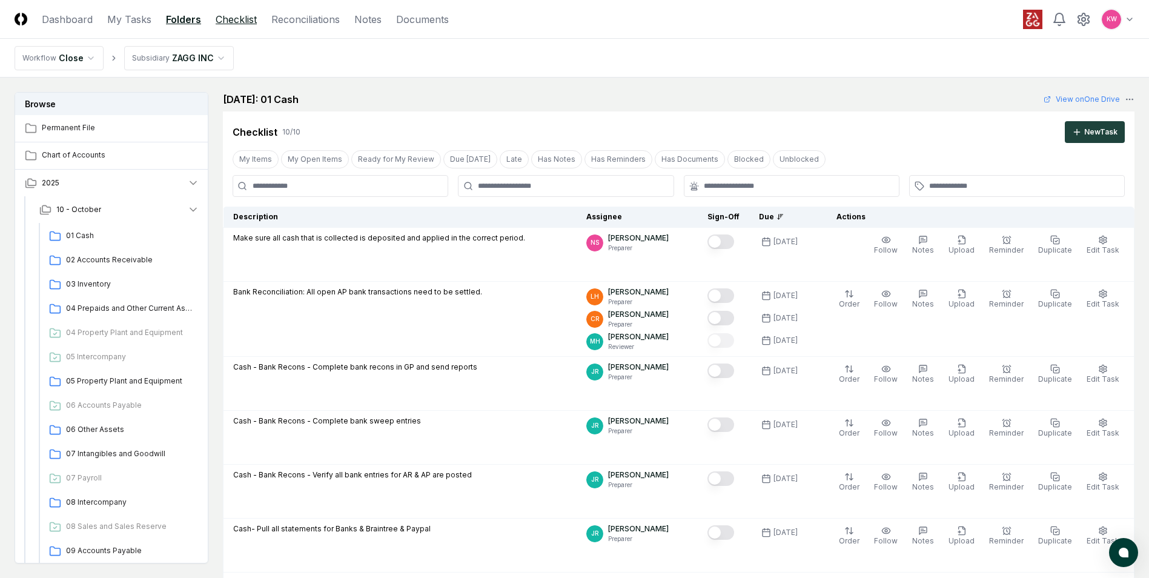
click at [228, 20] on link "Checklist" at bounding box center [236, 19] width 41 height 15
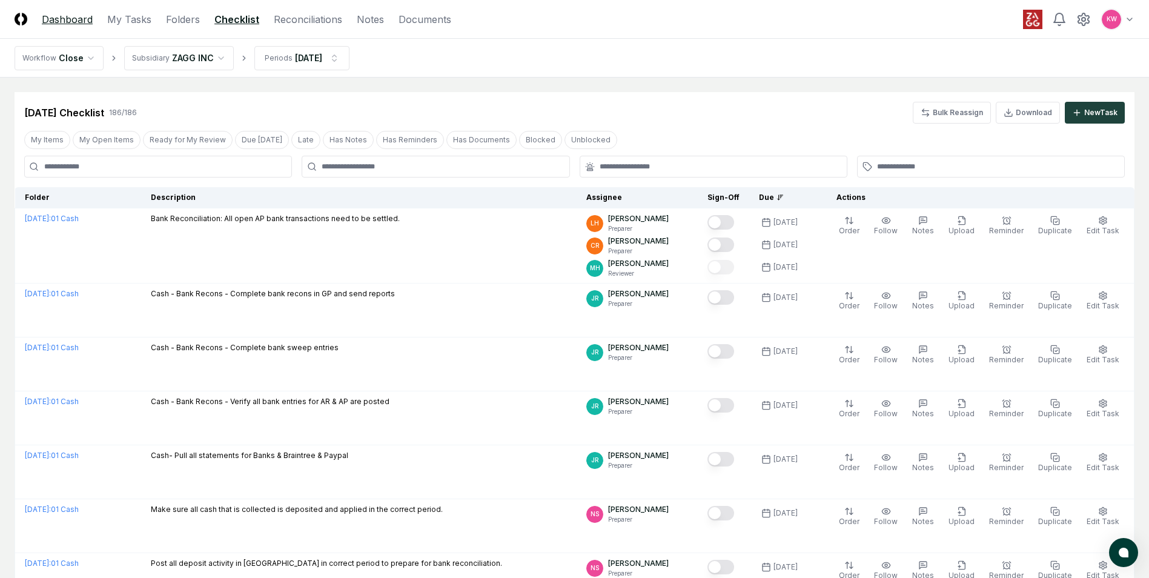
click at [65, 20] on link "Dashboard" at bounding box center [67, 19] width 51 height 15
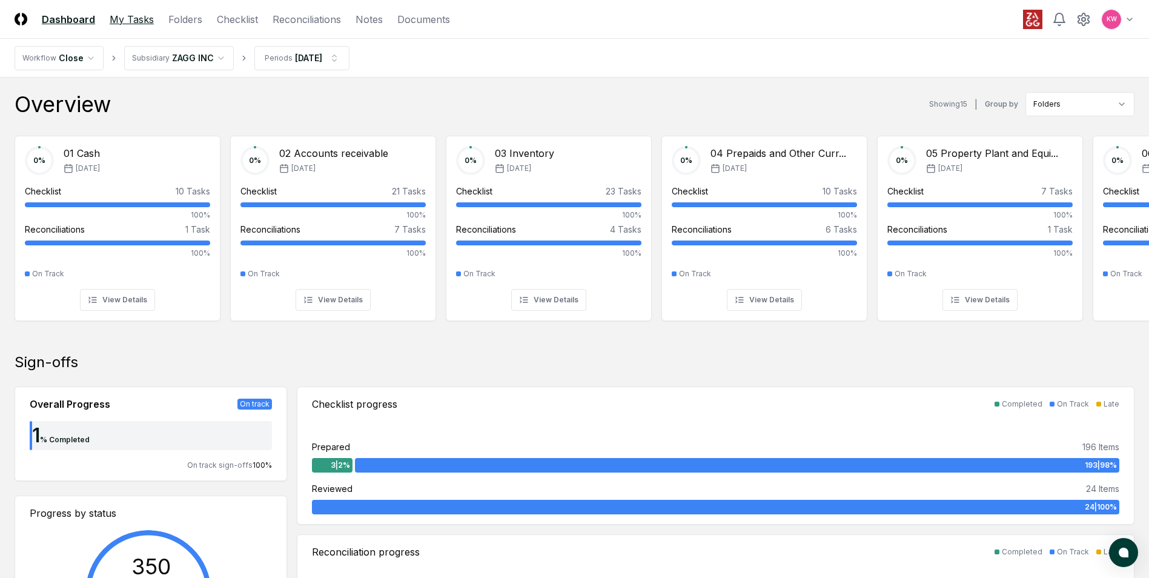
click at [134, 15] on link "My Tasks" at bounding box center [132, 19] width 44 height 15
